Goal: Task Accomplishment & Management: Use online tool/utility

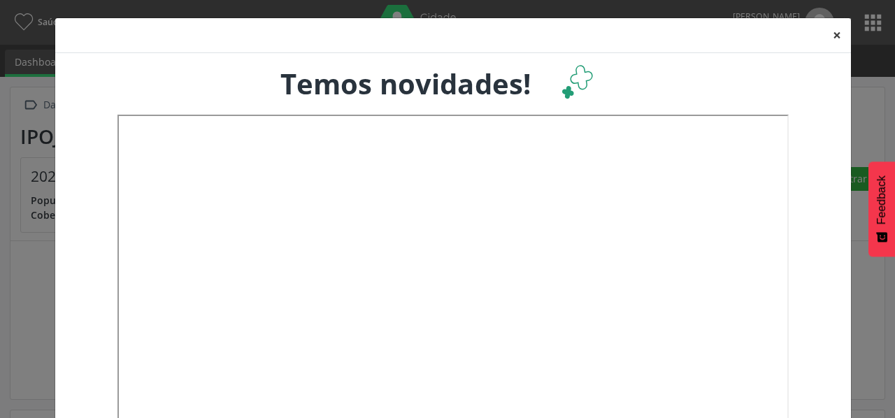
click at [829, 37] on button "×" at bounding box center [837, 35] width 28 height 34
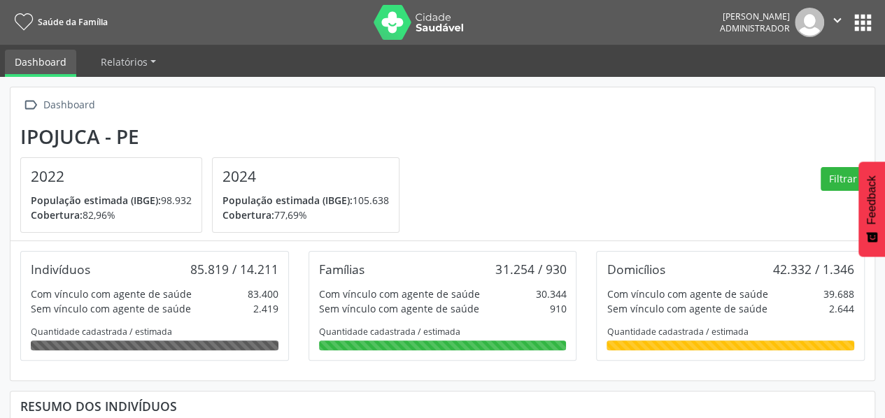
click at [859, 23] on button "apps" at bounding box center [862, 22] width 24 height 24
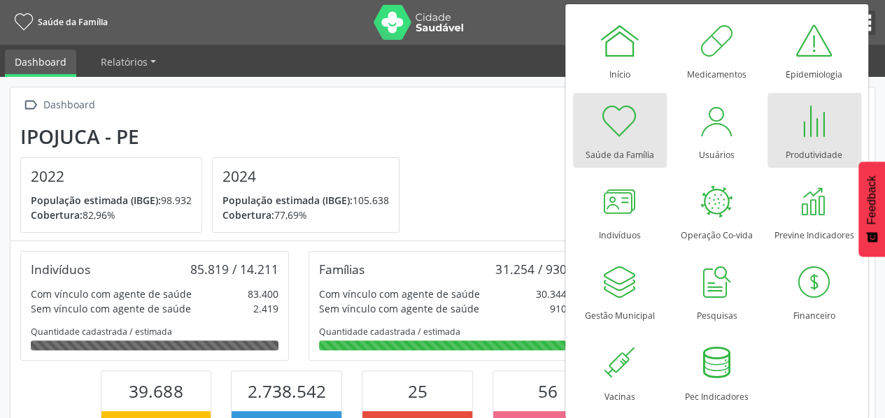
scroll to position [230, 287]
click at [809, 122] on div at bounding box center [814, 121] width 42 height 42
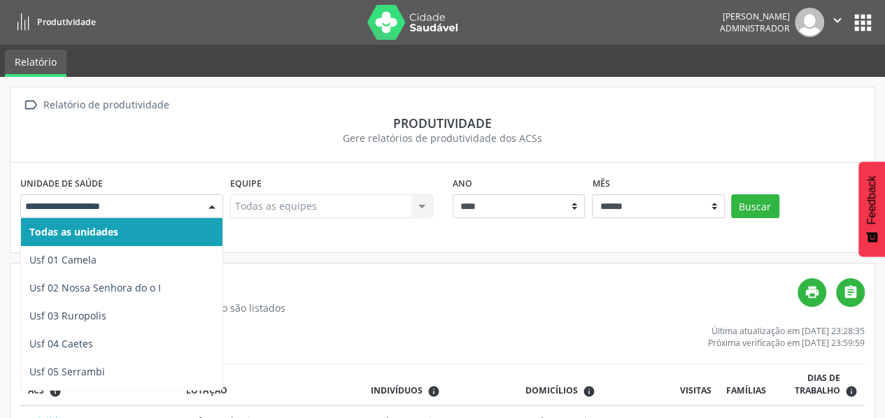
click at [215, 206] on div at bounding box center [211, 207] width 21 height 24
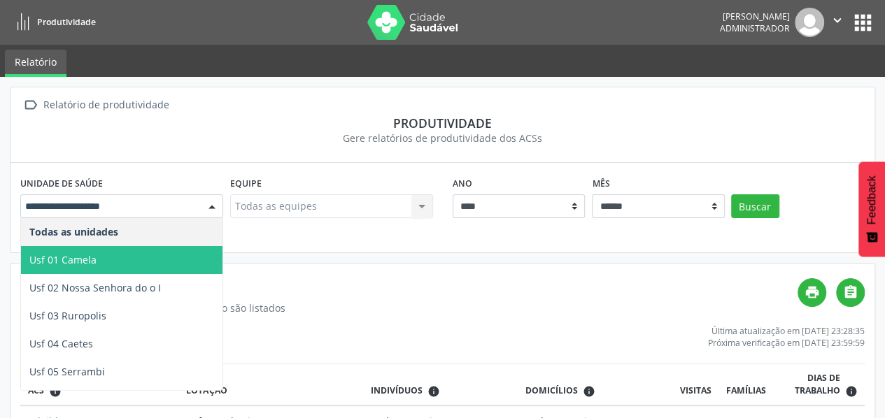
click at [142, 252] on span "Usf 01 Camela" at bounding box center [121, 260] width 201 height 28
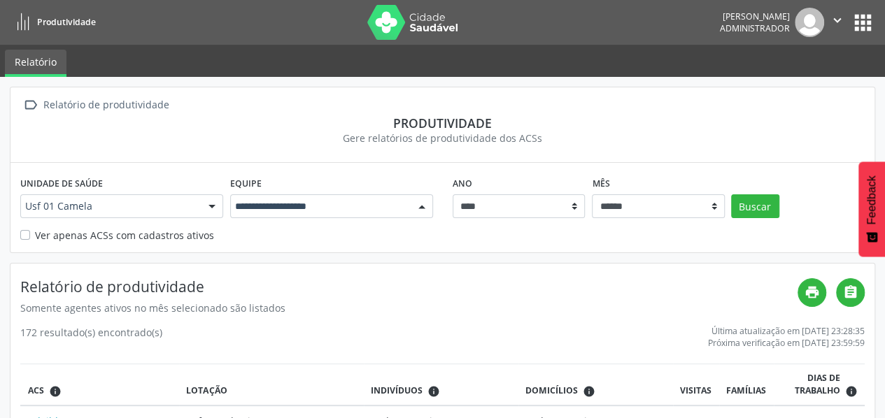
click at [422, 209] on div at bounding box center [421, 207] width 21 height 24
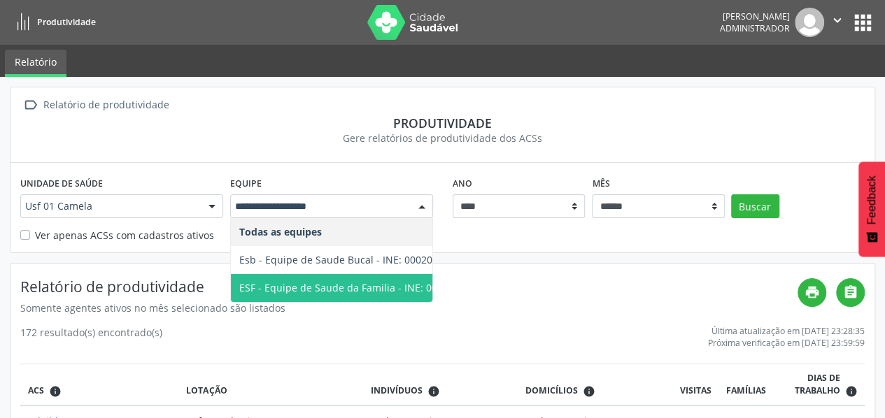
click at [369, 290] on span "ESF - Equipe de Saude da Familia - INE: 0000143928" at bounding box center [360, 287] width 243 height 13
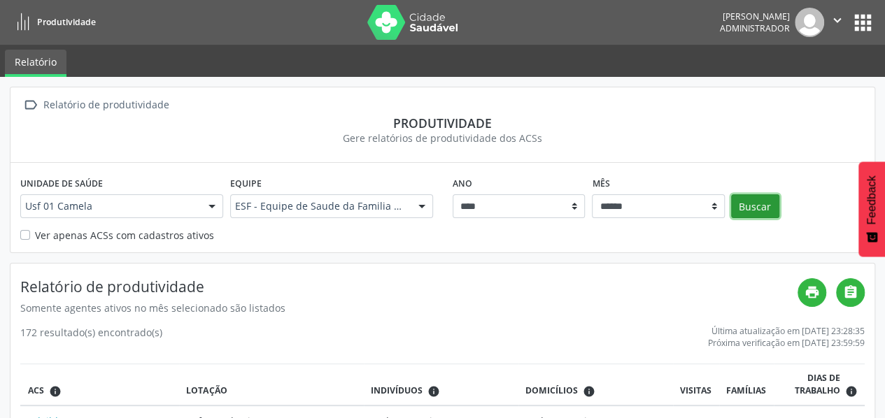
click at [751, 206] on button "Buscar" at bounding box center [755, 206] width 48 height 24
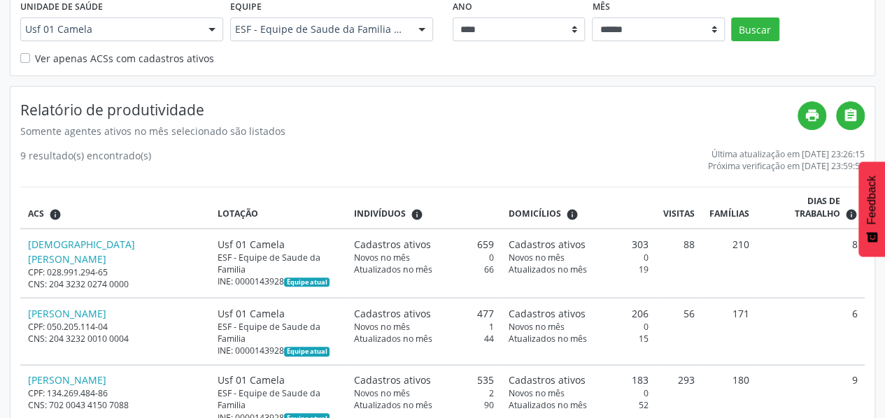
scroll to position [175, 0]
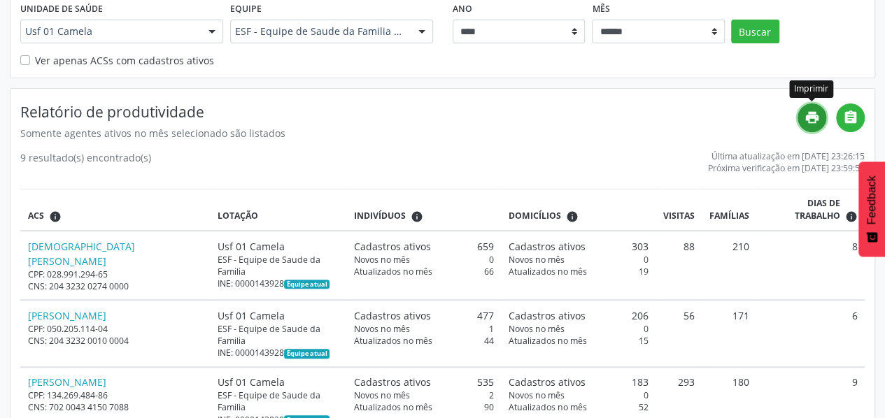
click at [815, 120] on icon "print" at bounding box center [811, 117] width 15 height 15
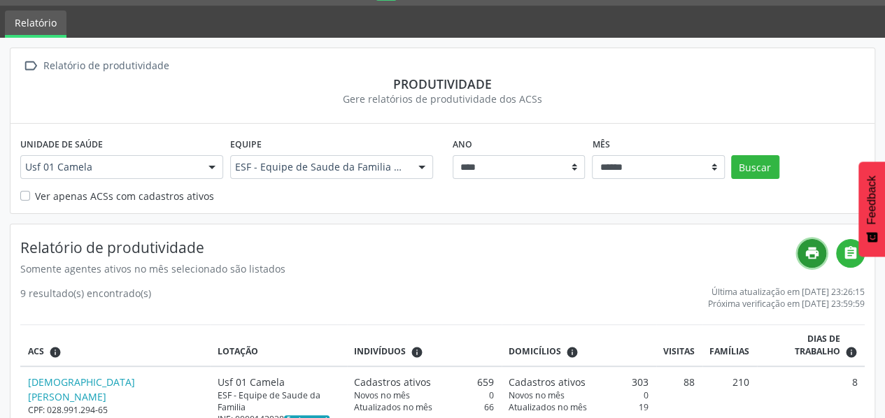
scroll to position [0, 0]
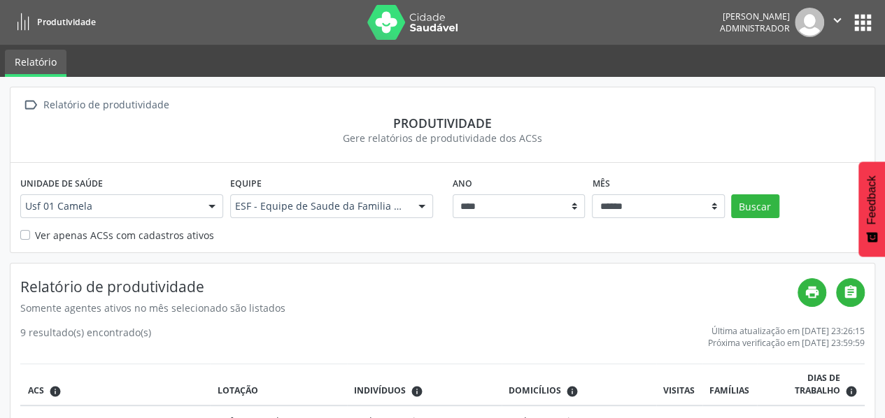
click at [862, 24] on button "apps" at bounding box center [862, 22] width 24 height 24
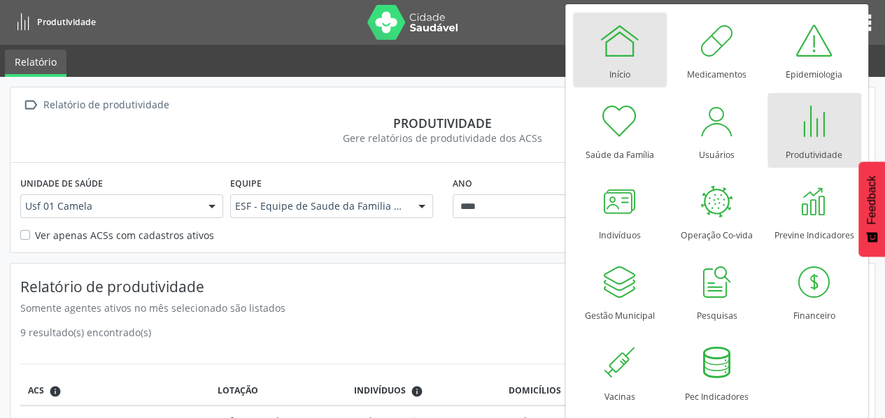
click at [593, 57] on link "Início" at bounding box center [620, 50] width 94 height 75
